Goal: Task Accomplishment & Management: Complete application form

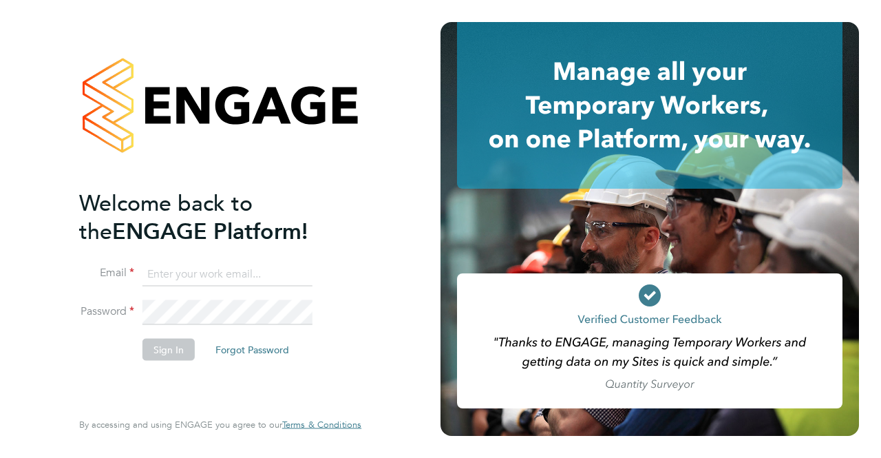
type input "[EMAIL_ADDRESS][DOMAIN_NAME]"
click at [389, 316] on div "Welcome back to the ENGAGE Platform! Email rogerlincoln7@gmail.com Password Sig…" at bounding box center [220, 229] width 337 height 458
click at [180, 349] on button "Sign In" at bounding box center [168, 349] width 52 height 22
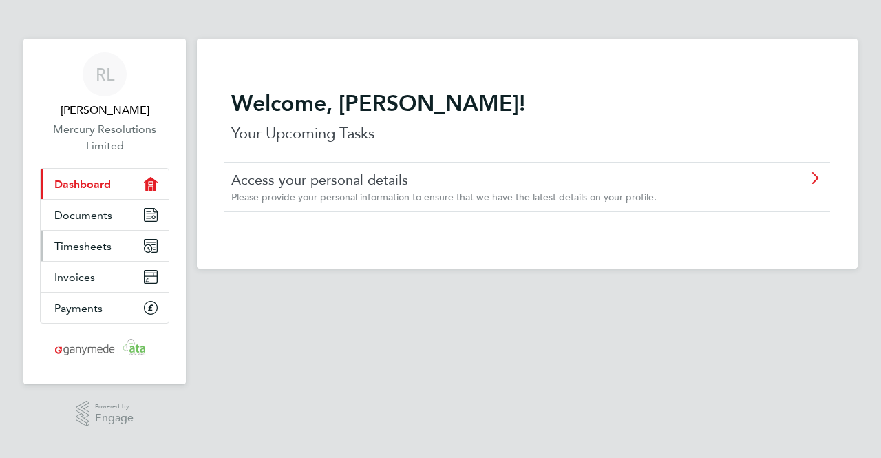
click at [107, 242] on span "Timesheets" at bounding box center [82, 246] width 57 height 13
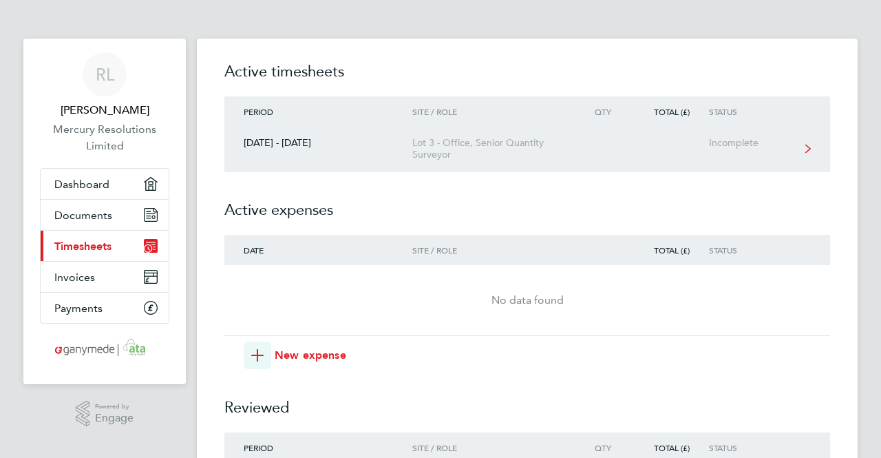
click at [447, 145] on div "Lot 3 - Office, Senior Quantity Surveyor" at bounding box center [491, 148] width 158 height 23
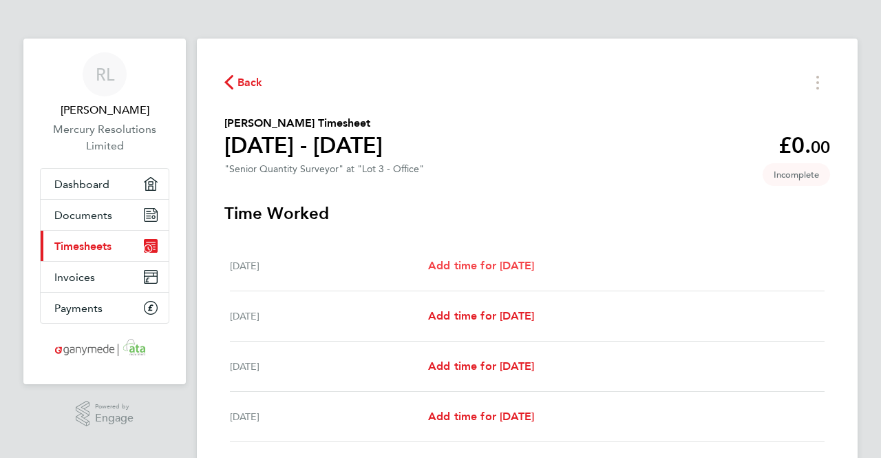
click at [497, 259] on span "Add time for [DATE]" at bounding box center [481, 265] width 106 height 13
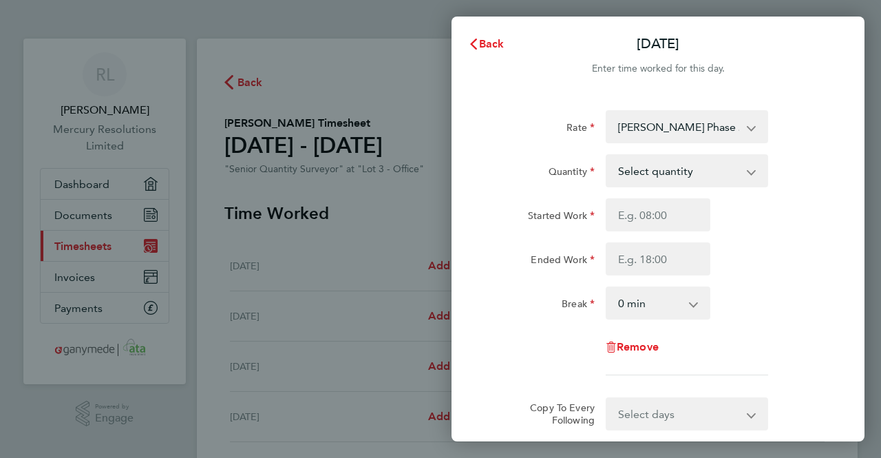
click at [723, 173] on select "Select quantity 0.5 1" at bounding box center [678, 171] width 143 height 30
select select "1"
click at [607, 156] on select "Select quantity 0.5 1" at bounding box center [678, 171] width 143 height 30
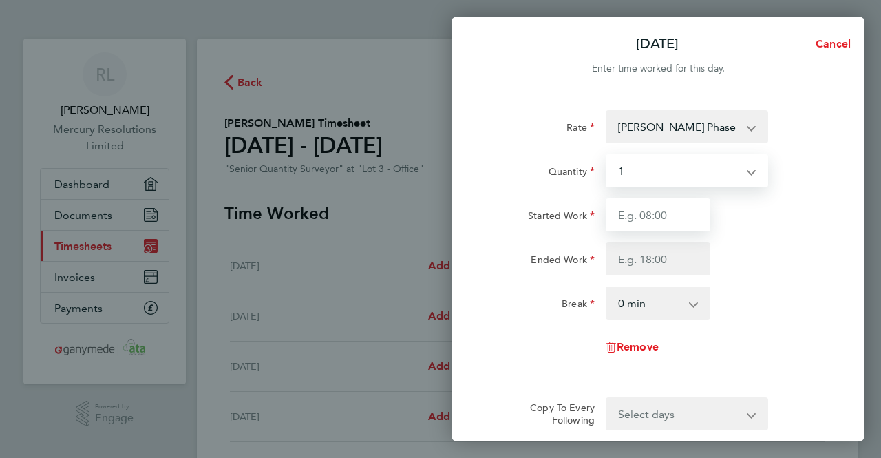
click at [657, 217] on input "Started Work" at bounding box center [658, 214] width 105 height 33
type input "09:00"
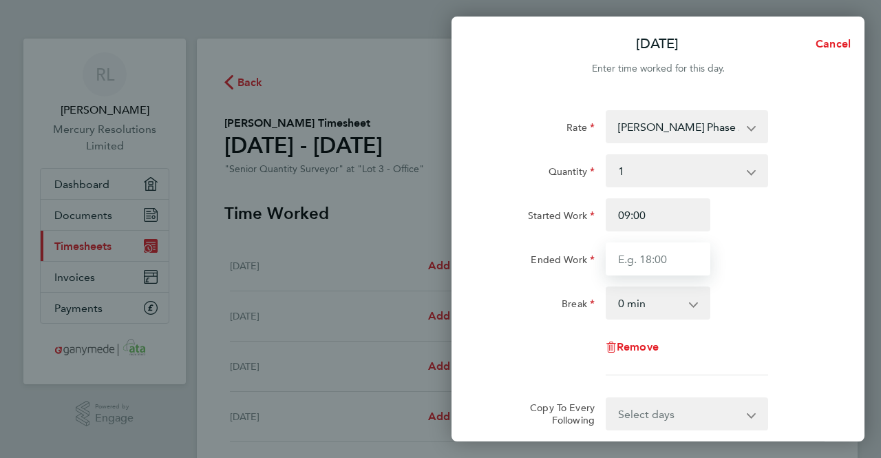
click at [668, 256] on input "Ended Work" at bounding box center [658, 258] width 105 height 33
type input "17:00"
click at [674, 304] on select "0 min 15 min 30 min 45 min 60 min 75 min 90 min" at bounding box center [649, 303] width 85 height 30
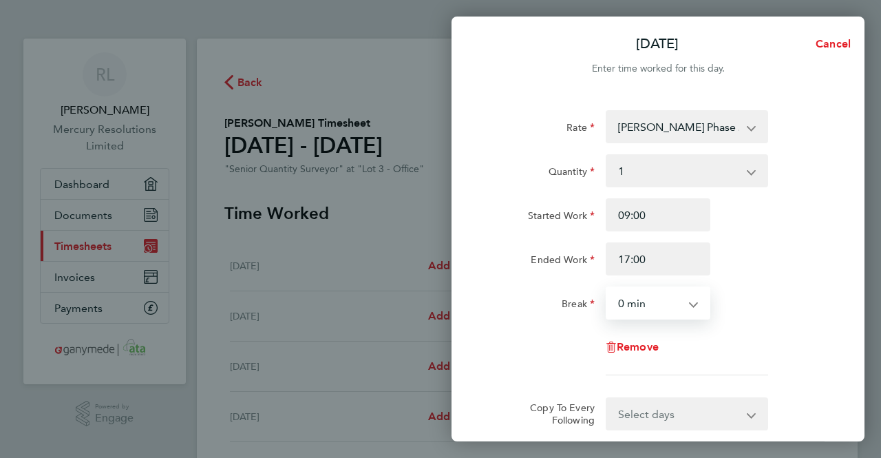
select select "30"
click at [607, 288] on select "0 min 15 min 30 min 45 min 60 min 75 min 90 min" at bounding box center [649, 303] width 85 height 30
click at [745, 341] on div "Remove" at bounding box center [658, 346] width 347 height 33
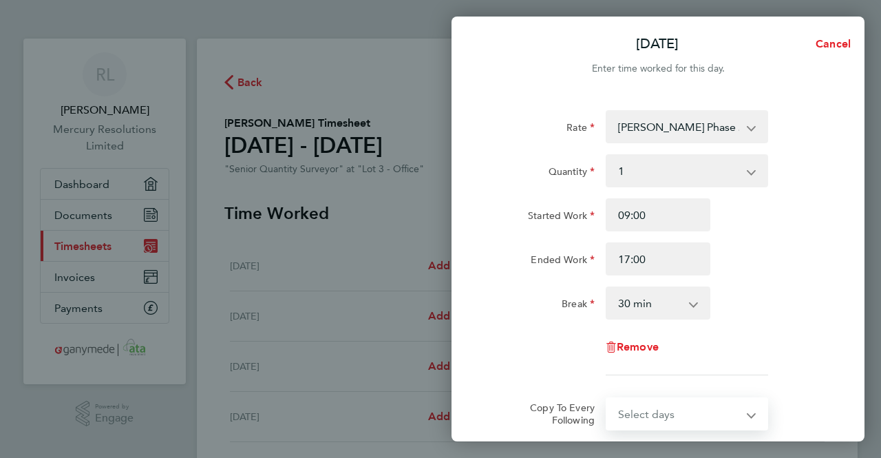
click at [739, 415] on select "Select days Day Weekday (Mon-Fri) Weekend (Sat-Sun) [DATE] [DATE] [DATE] [DATE]…" at bounding box center [679, 413] width 145 height 30
select select "WEEKDAY"
click at [607, 398] on select "Select days Day Weekday (Mon-Fri) Weekend (Sat-Sun) [DATE] [DATE] [DATE] [DATE]…" at bounding box center [679, 413] width 145 height 30
select select "[DATE]"
drag, startPoint x: 809, startPoint y: 275, endPoint x: 805, endPoint y: 283, distance: 8.9
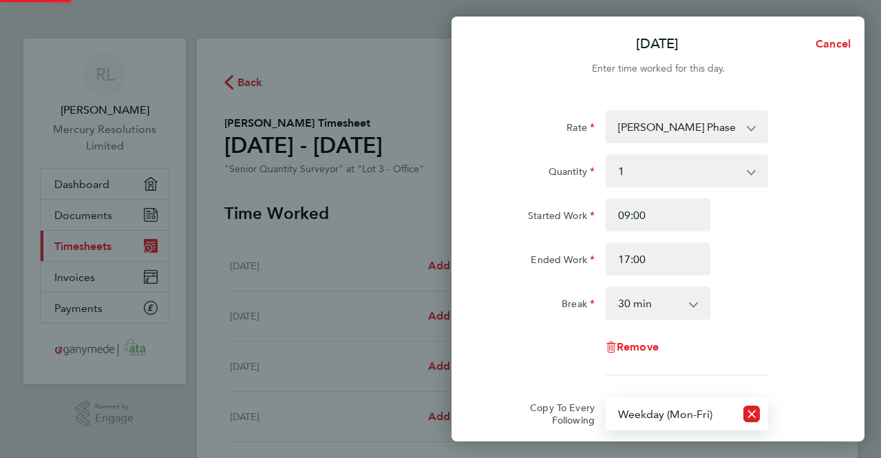
click at [809, 275] on div "Ended Work 17:00" at bounding box center [658, 258] width 347 height 33
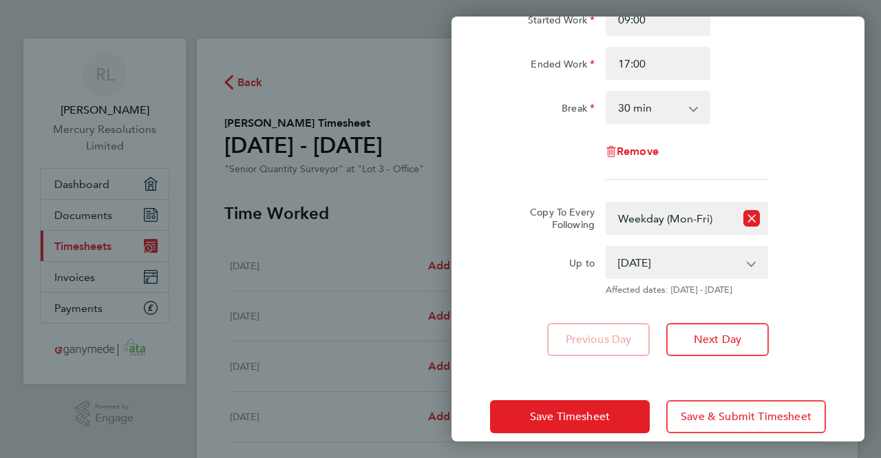
scroll to position [206, 0]
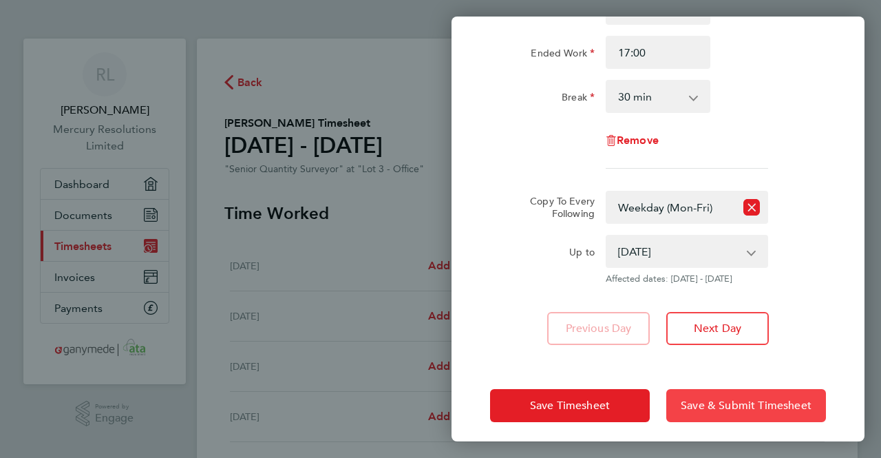
click at [741, 410] on span "Save & Submit Timesheet" at bounding box center [746, 405] width 131 height 14
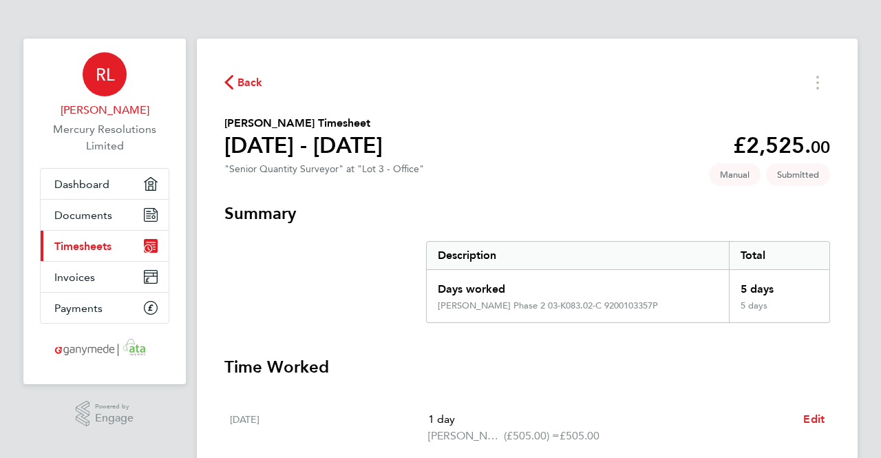
click at [101, 82] on span "RL" at bounding box center [105, 74] width 19 height 18
